Goal: Check status

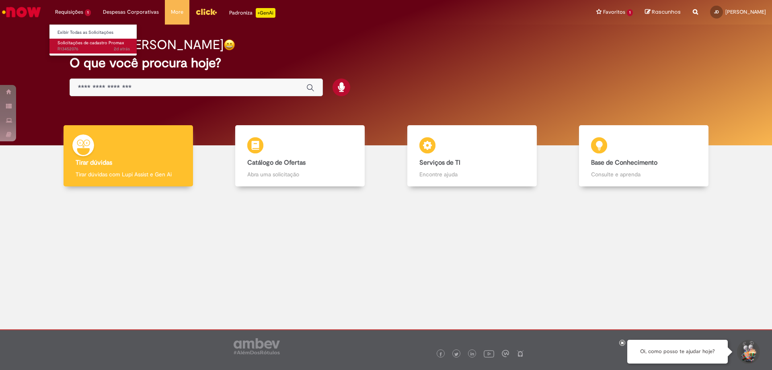
click at [73, 44] on span "Solicitações de cadastro Promax" at bounding box center [91, 43] width 67 height 6
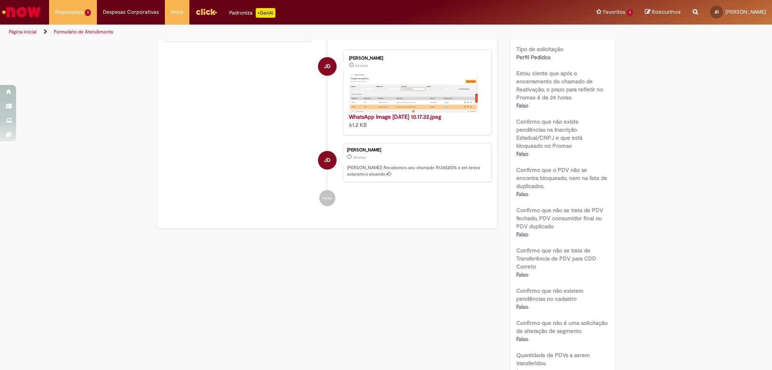
scroll to position [121, 0]
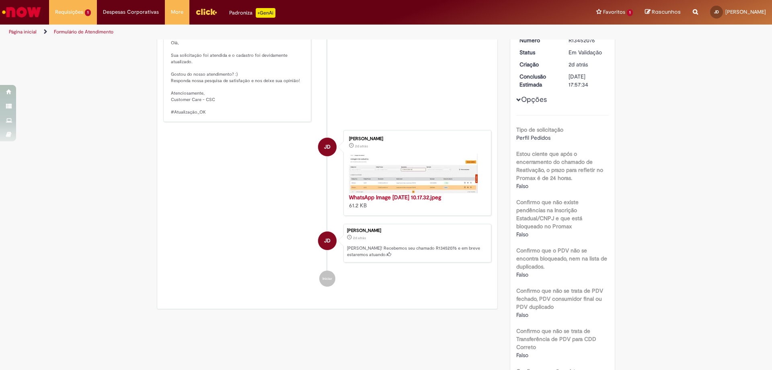
click at [385, 181] on img "Histórico de tíquete" at bounding box center [413, 173] width 129 height 40
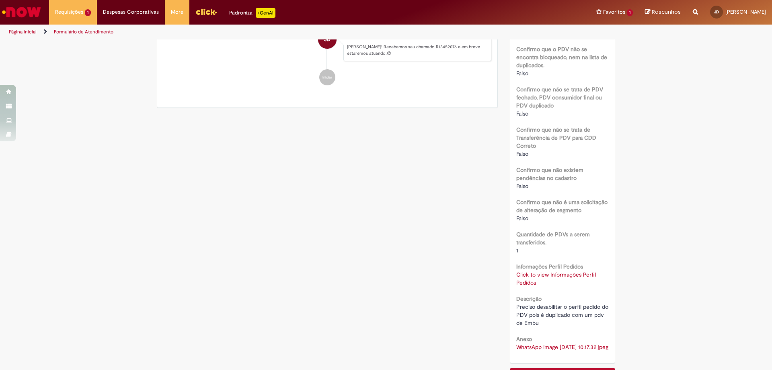
scroll to position [161, 0]
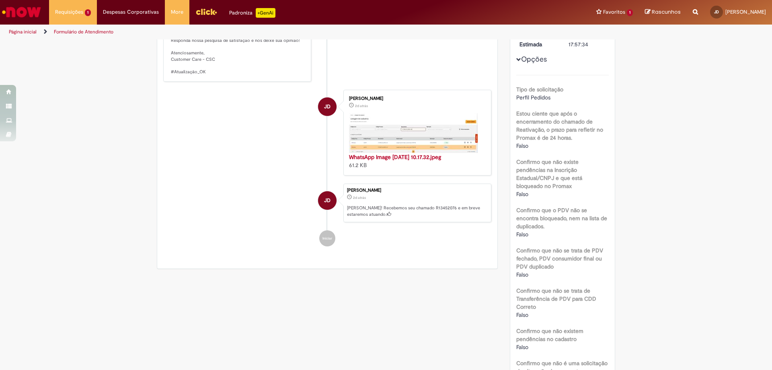
click at [401, 144] on img "Histórico de tíquete" at bounding box center [413, 133] width 129 height 40
drag, startPoint x: 708, startPoint y: 3, endPoint x: 735, endPoint y: 284, distance: 282.5
click at [737, 284] on div "Verificar Código de Barras Aguardando Aprovação Aguardando atendimento Em andam…" at bounding box center [386, 236] width 772 height 715
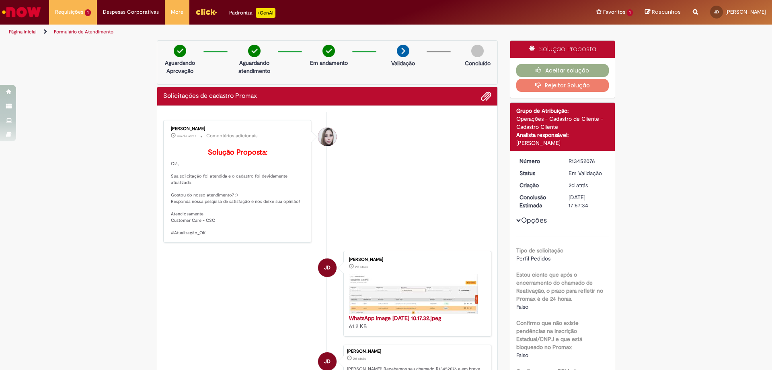
scroll to position [121, 0]
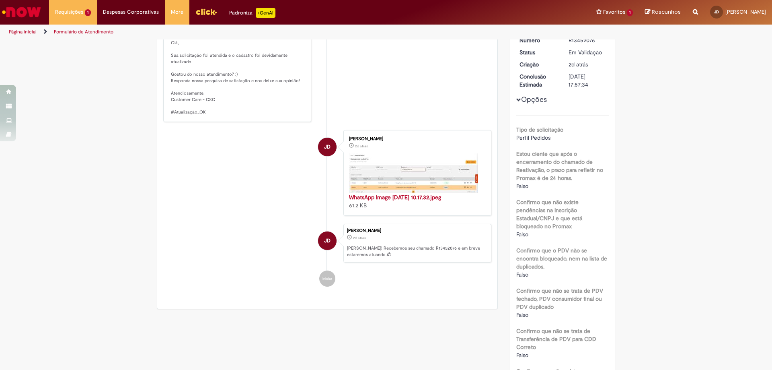
click at [396, 182] on img "Histórico de tíquete" at bounding box center [413, 173] width 129 height 40
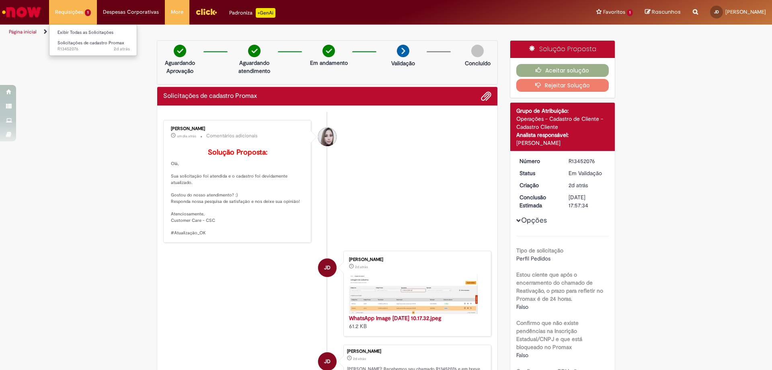
click at [82, 37] on li "Solicitações de cadastro Promax 2d atrás 2 dias atrás R13452076" at bounding box center [93, 45] width 89 height 16
click at [87, 48] on span "2d atrás 2 dias atrás R13452076" at bounding box center [94, 49] width 72 height 6
click at [30, 9] on img "Ir para a Homepage" at bounding box center [21, 12] width 41 height 16
